Goal: Task Accomplishment & Management: Use online tool/utility

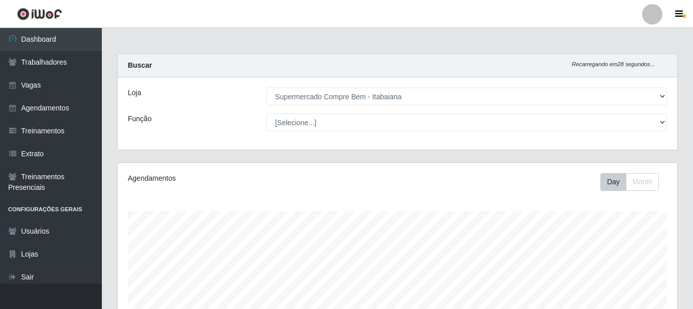
select select "264"
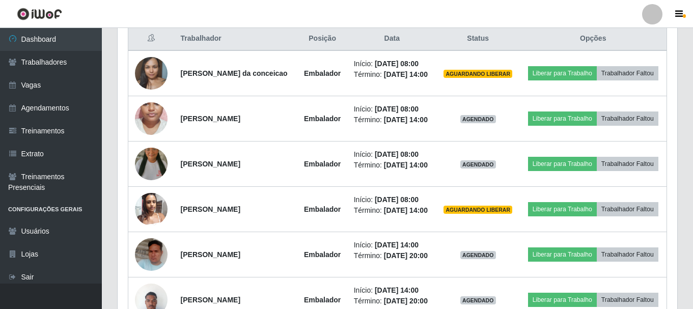
scroll to position [211, 560]
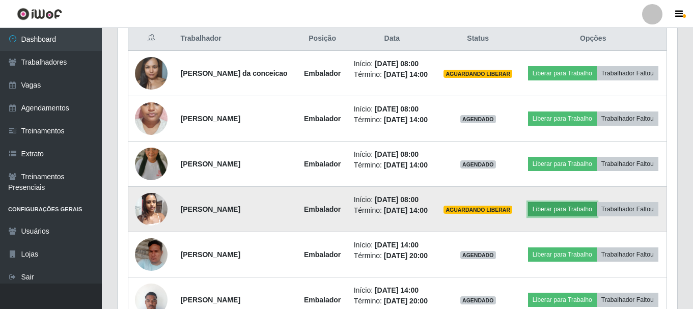
click at [576, 217] on button "Liberar para Trabalho" at bounding box center [562, 209] width 69 height 14
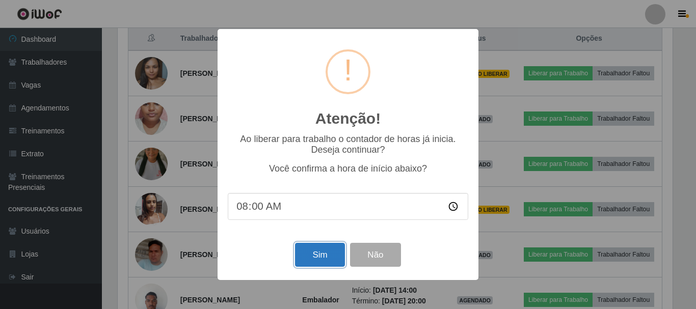
click at [327, 259] on button "Sim" at bounding box center [319, 255] width 49 height 24
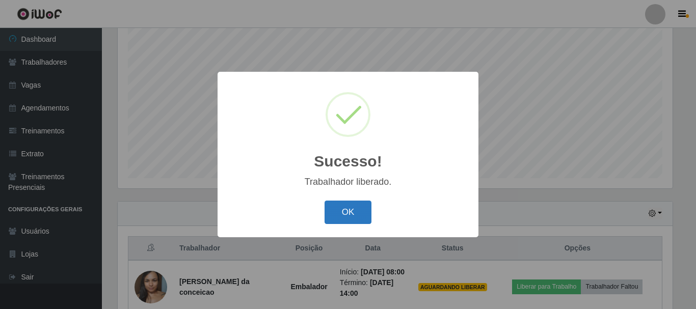
click at [351, 223] on button "OK" at bounding box center [348, 213] width 47 height 24
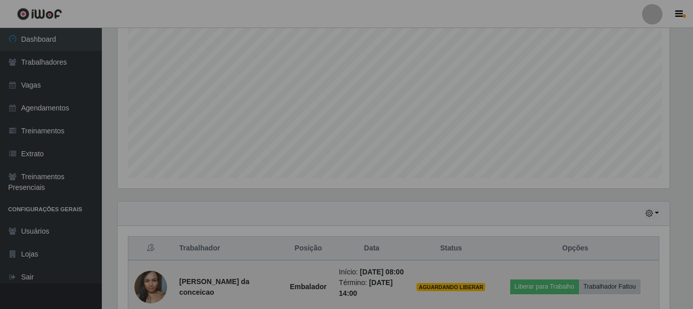
scroll to position [211, 560]
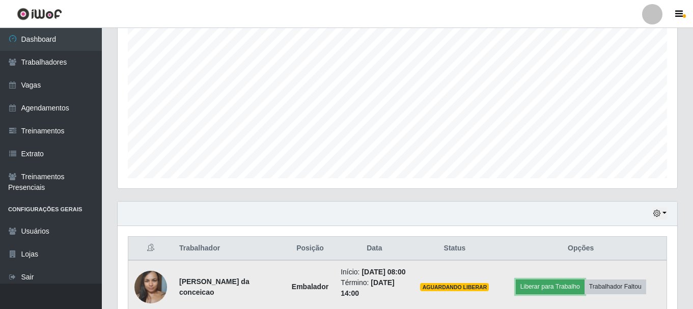
click at [560, 294] on button "Liberar para Trabalho" at bounding box center [550, 287] width 69 height 14
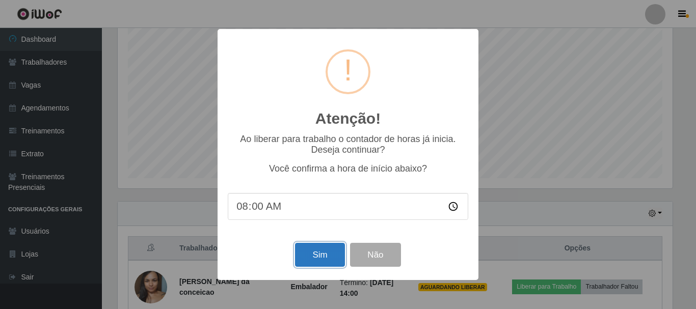
click at [322, 264] on button "Sim" at bounding box center [319, 255] width 49 height 24
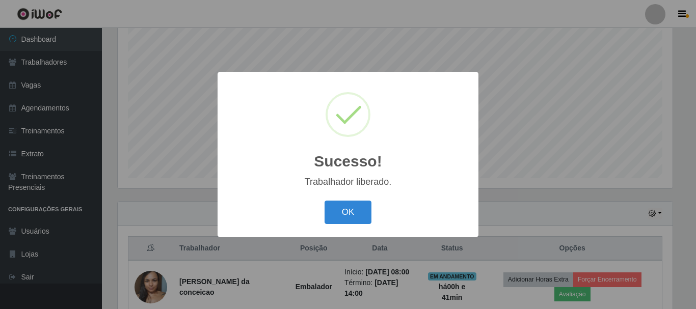
drag, startPoint x: 363, startPoint y: 190, endPoint x: 360, endPoint y: 196, distance: 6.6
click at [362, 191] on div "Sucesso! × Trabalhador liberado. OK Cancel" at bounding box center [348, 154] width 261 height 165
click at [357, 203] on button "OK" at bounding box center [348, 213] width 47 height 24
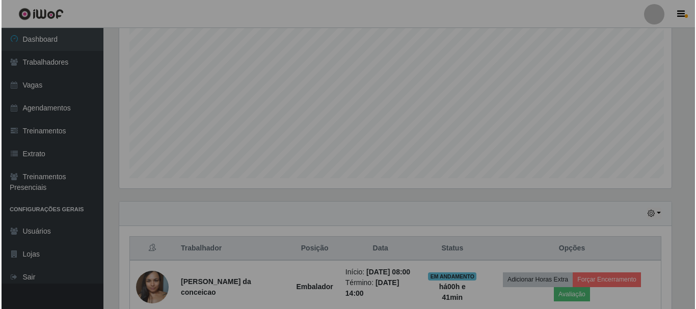
scroll to position [390, 0]
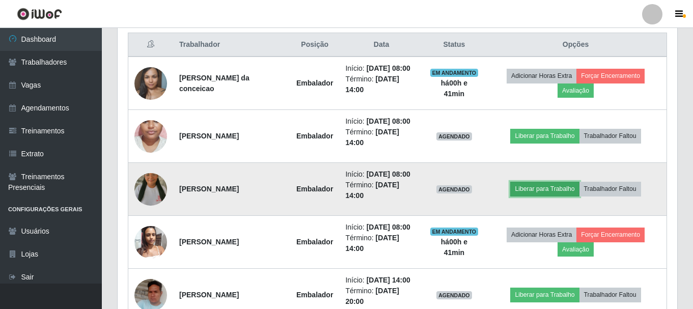
click at [555, 195] on button "Liberar para Trabalho" at bounding box center [545, 189] width 69 height 14
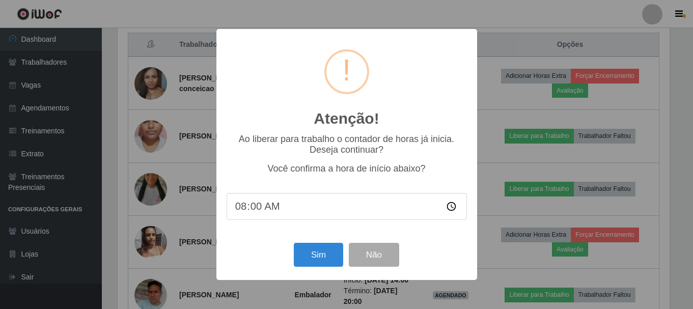
scroll to position [211, 555]
click at [315, 248] on button "Sim" at bounding box center [319, 255] width 49 height 24
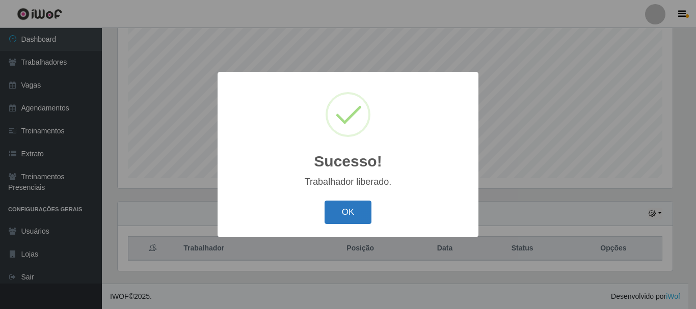
click at [339, 218] on button "OK" at bounding box center [348, 213] width 47 height 24
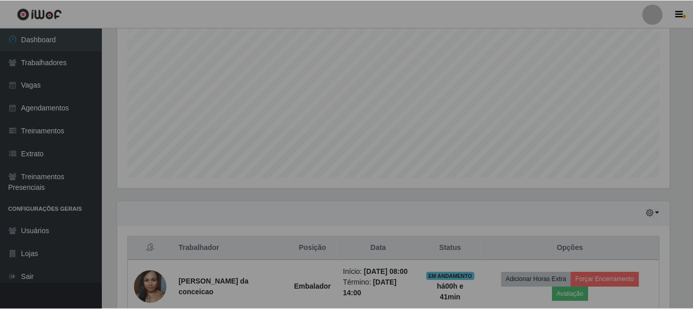
scroll to position [0, 0]
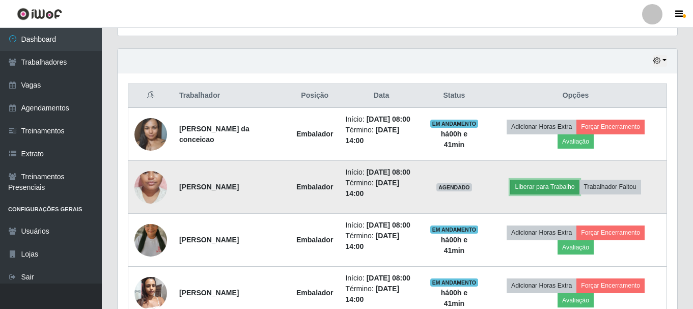
click at [535, 193] on button "Liberar para Trabalho" at bounding box center [545, 187] width 69 height 14
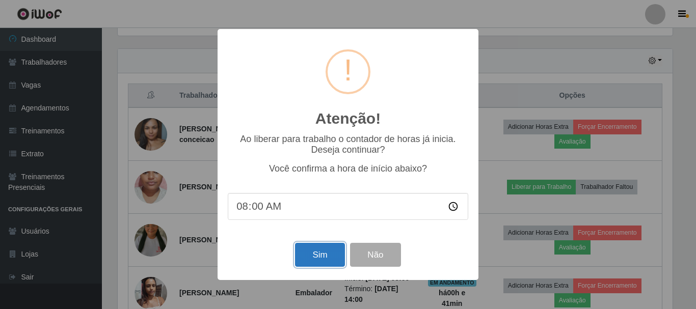
click at [323, 256] on button "Sim" at bounding box center [319, 255] width 49 height 24
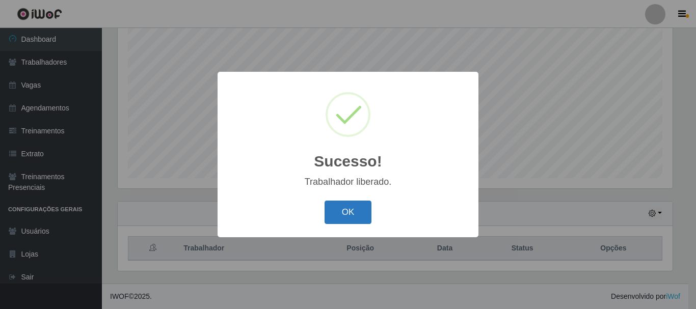
click at [347, 225] on button "OK" at bounding box center [348, 213] width 47 height 24
